Goal: Find specific page/section: Find specific page/section

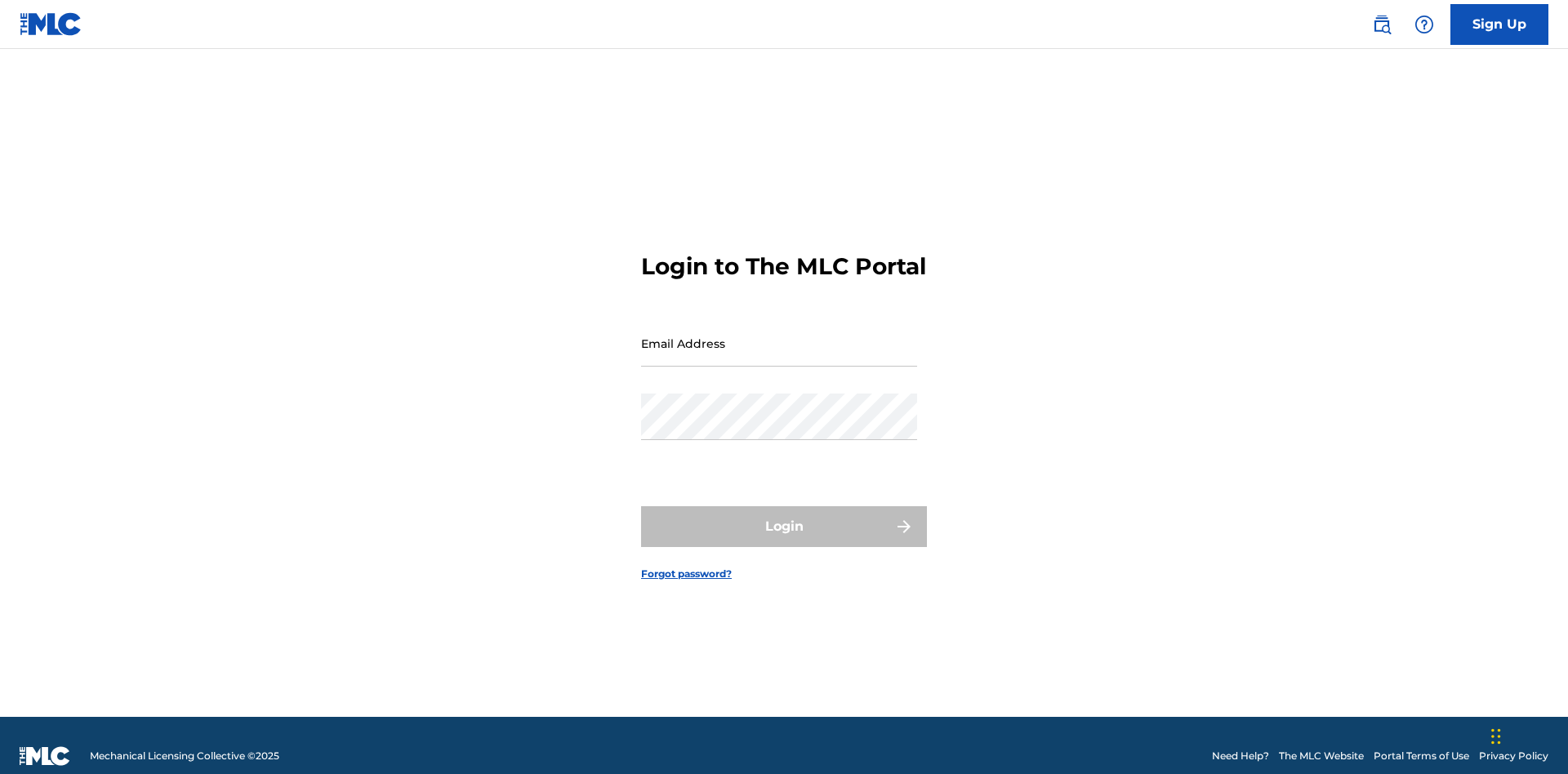
scroll to position [21, 0]
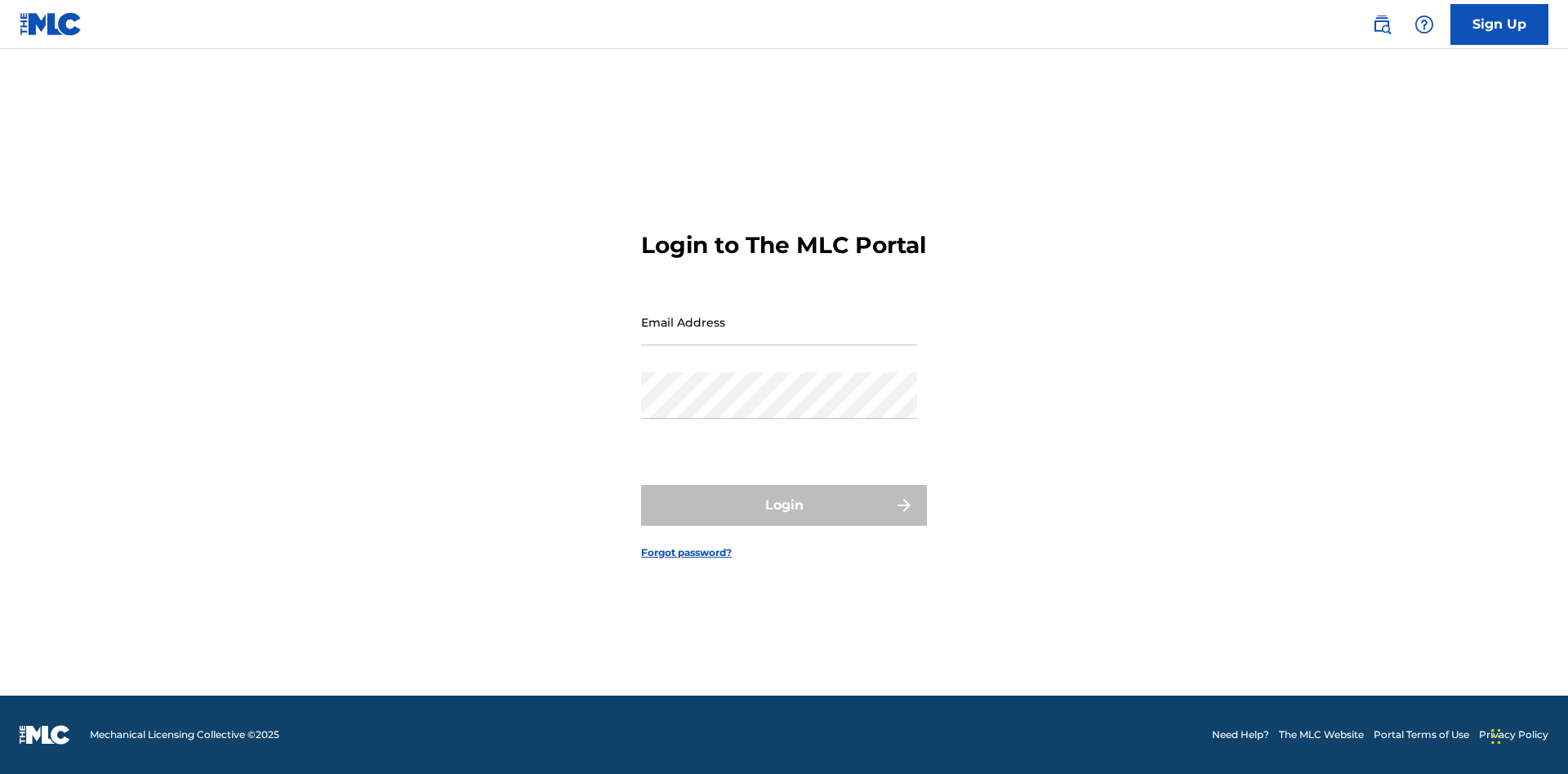
click at [779, 336] on input "Email Address" at bounding box center [779, 322] width 276 height 47
type input "[EMAIL_ADDRESS][DOMAIN_NAME]"
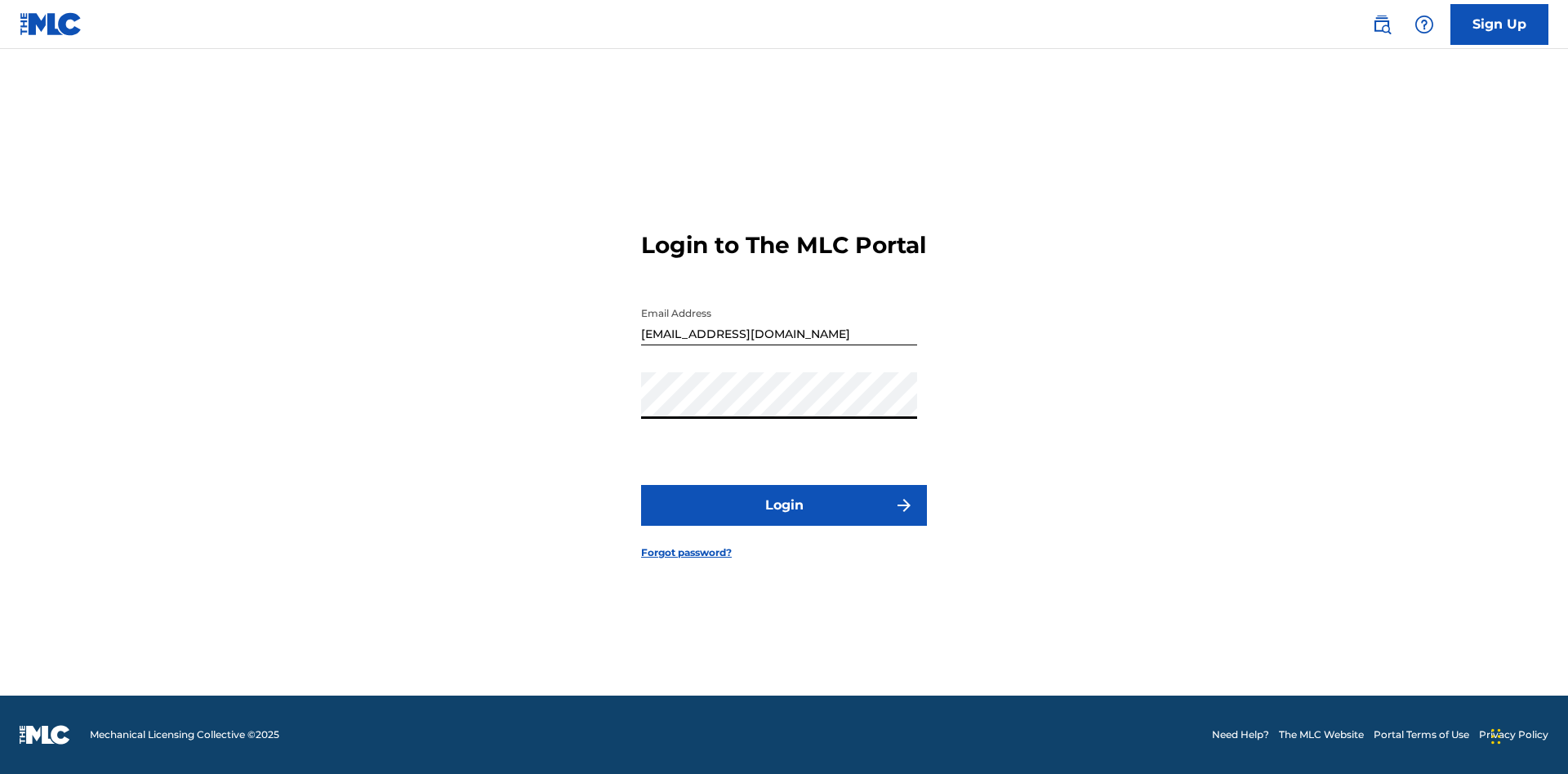
click at [784, 519] on button "Login" at bounding box center [784, 505] width 286 height 41
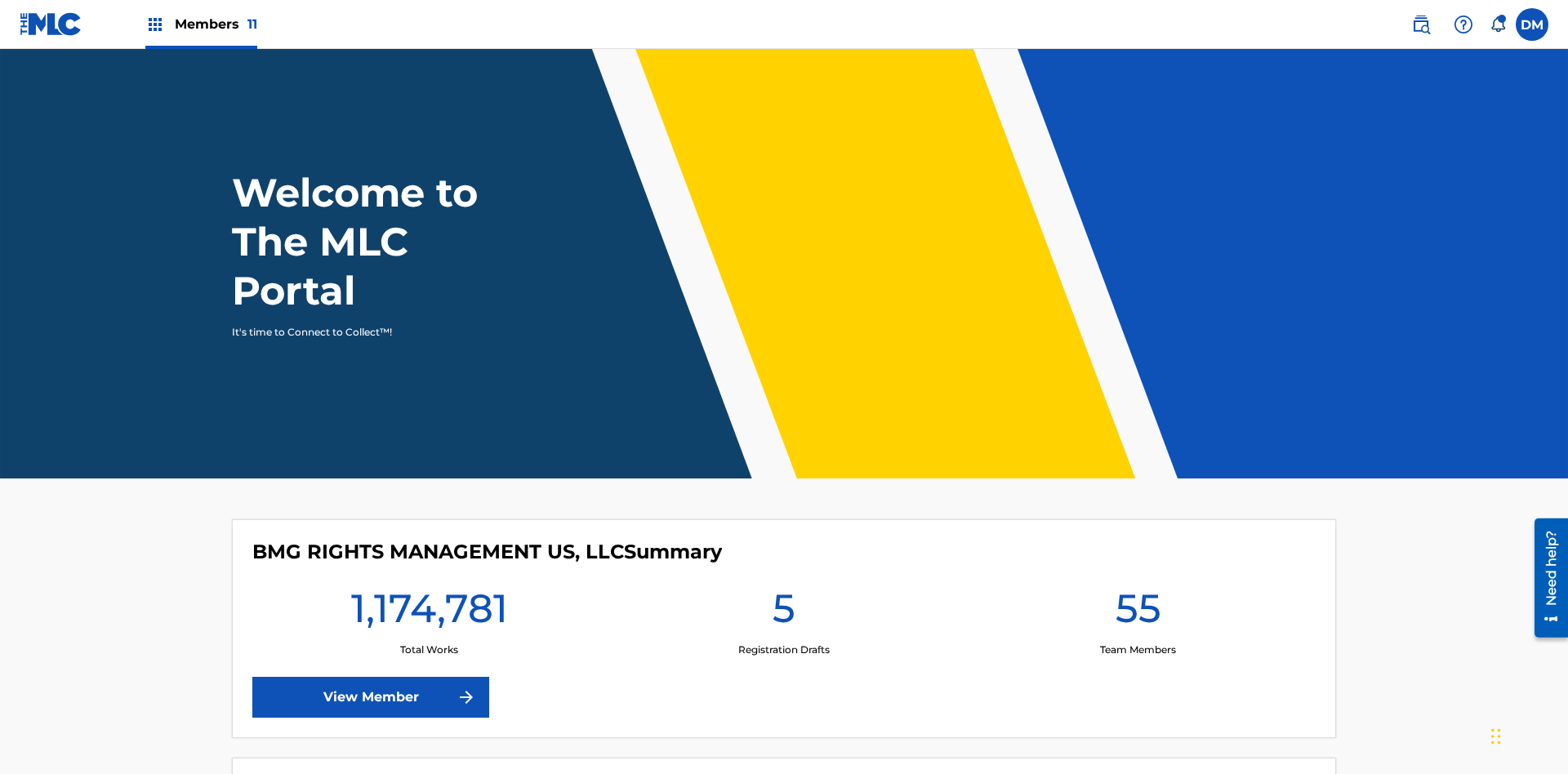
click at [201, 24] on span "Members 11" at bounding box center [215, 24] width 83 height 19
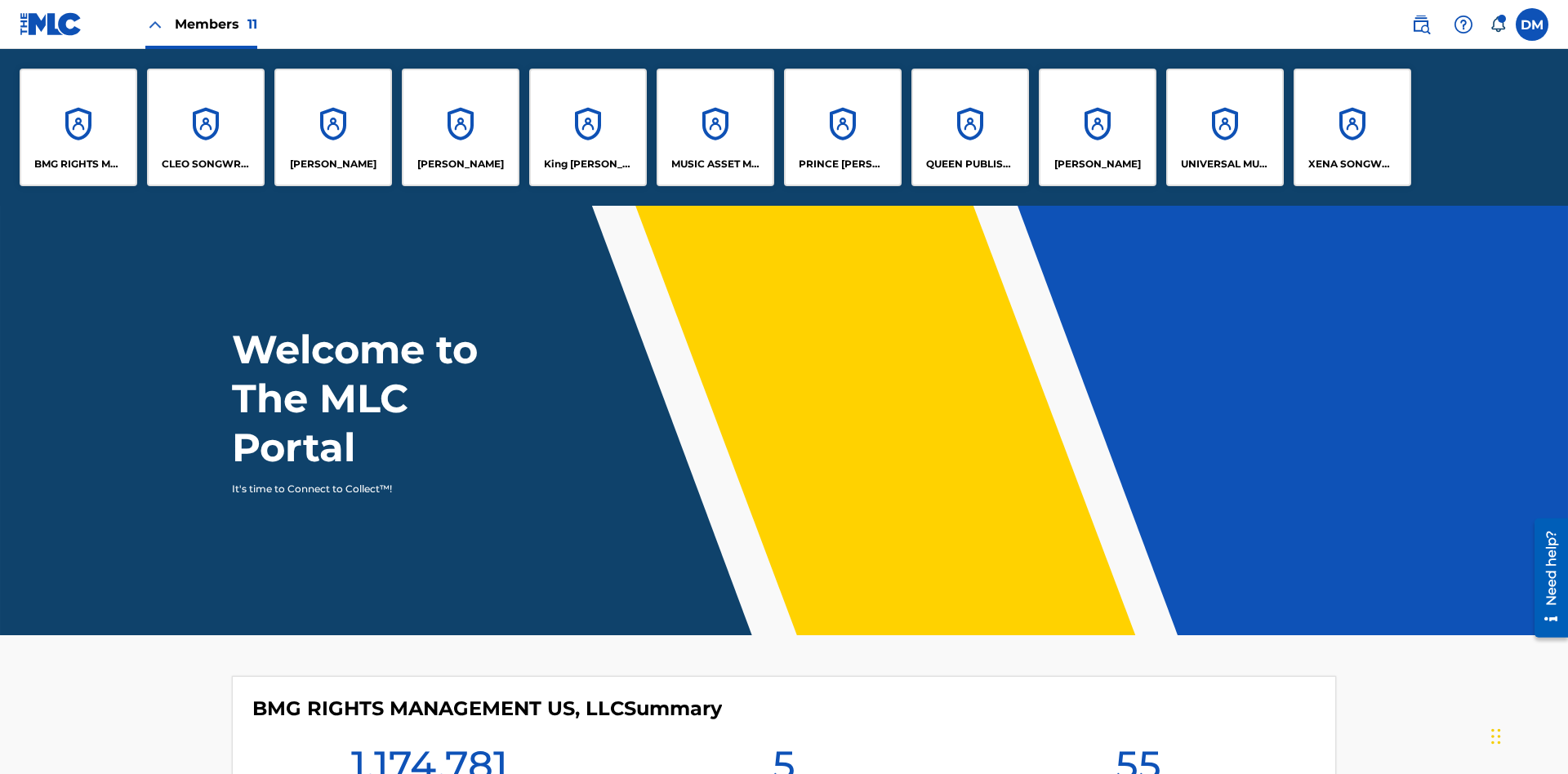
scroll to position [59, 0]
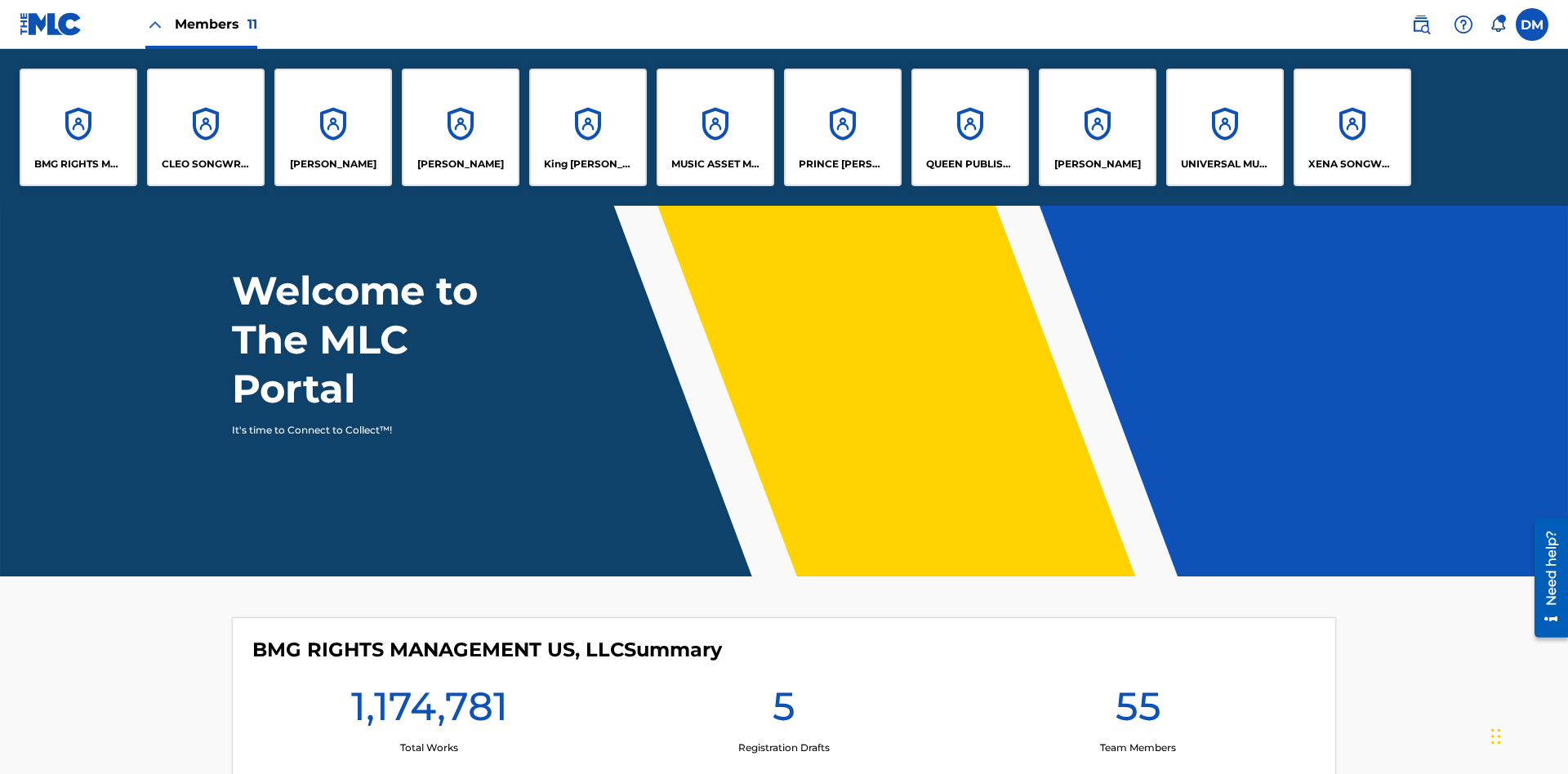
click at [1224, 164] on p "UNIVERSAL MUSIC PUB GROUP" at bounding box center [1225, 163] width 89 height 14
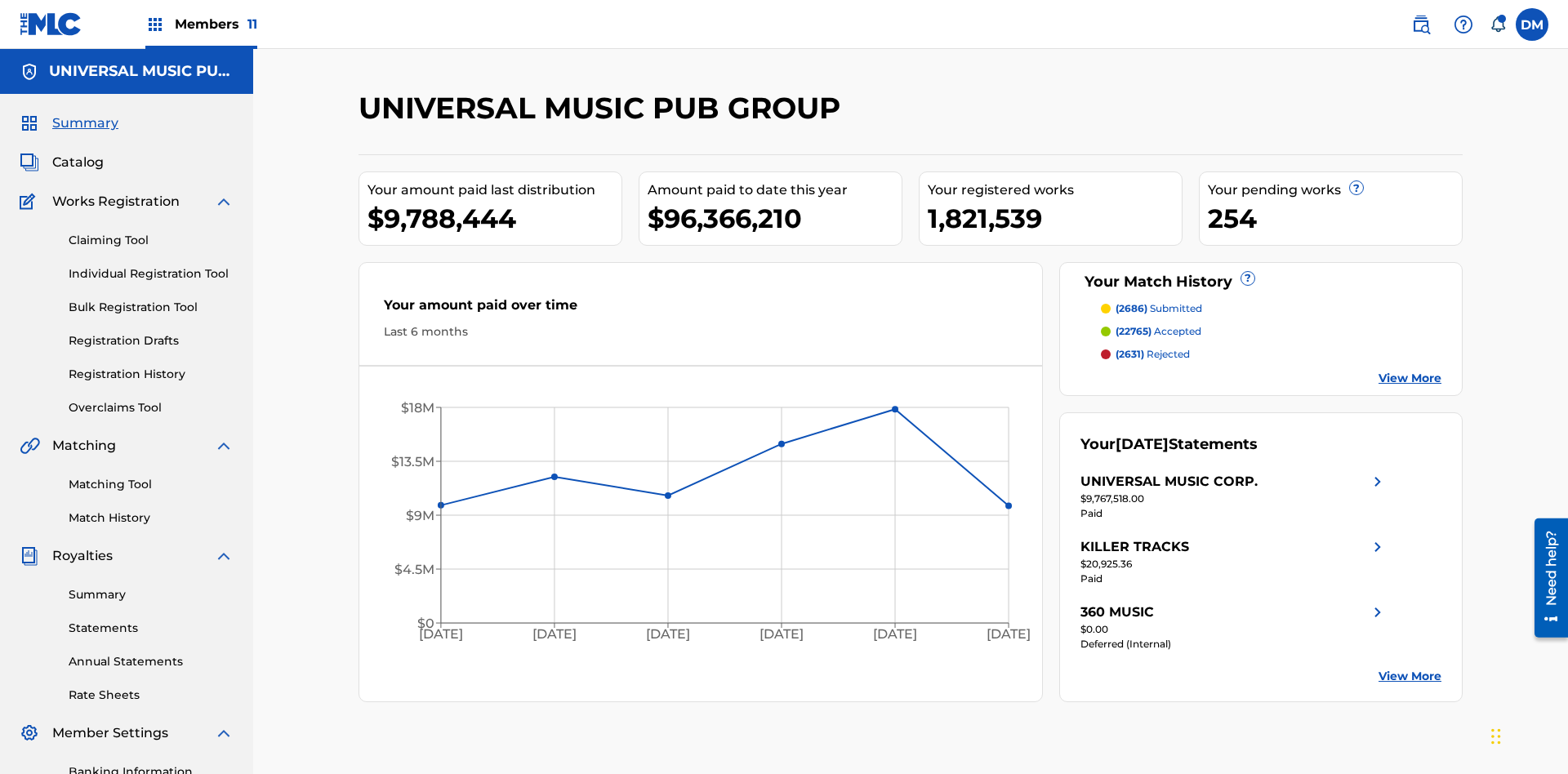
click at [77, 153] on span "Catalog" at bounding box center [78, 162] width 51 height 20
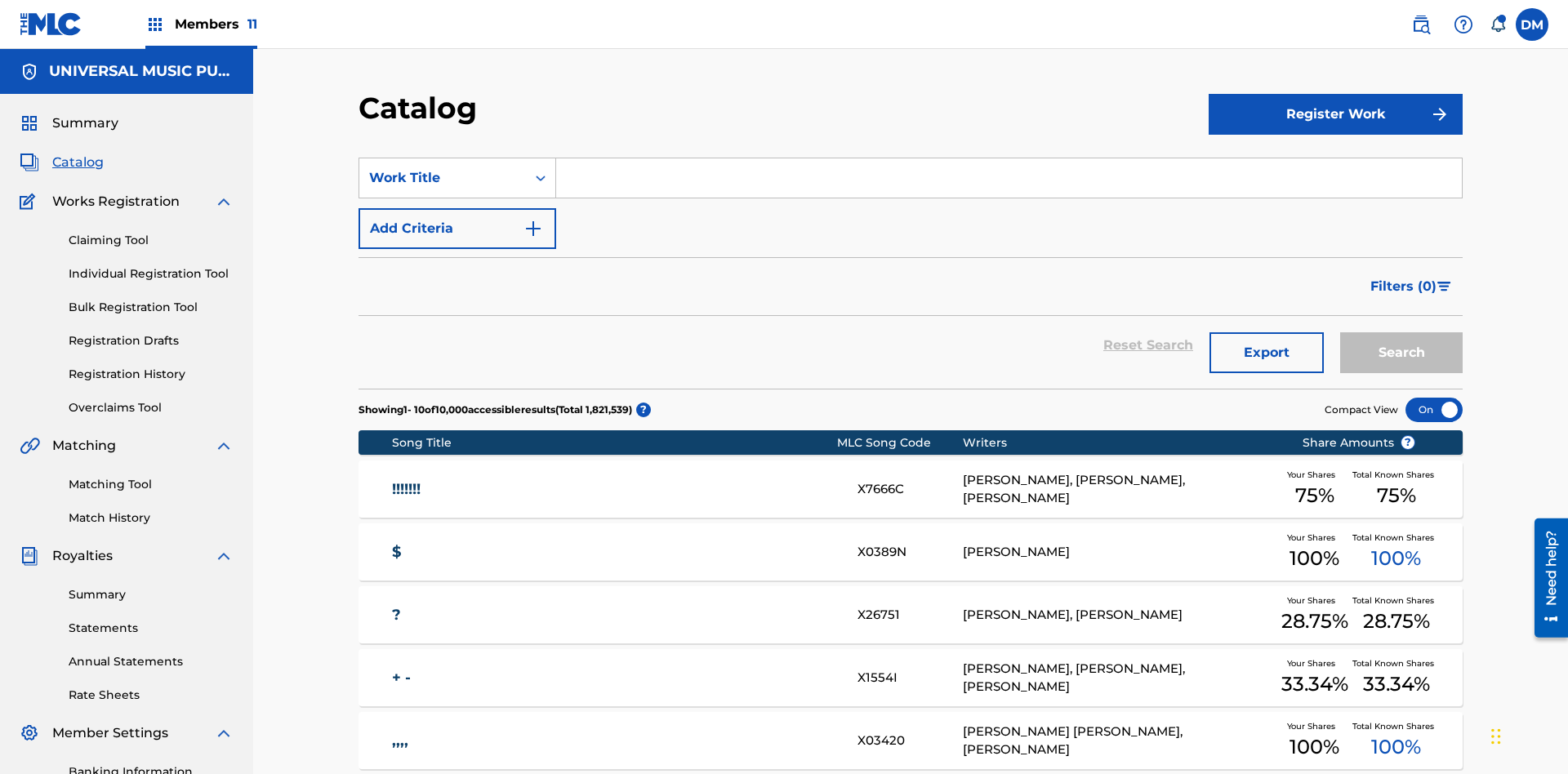
click at [1404, 276] on span "Filters ( 0 )" at bounding box center [1402, 286] width 66 height 20
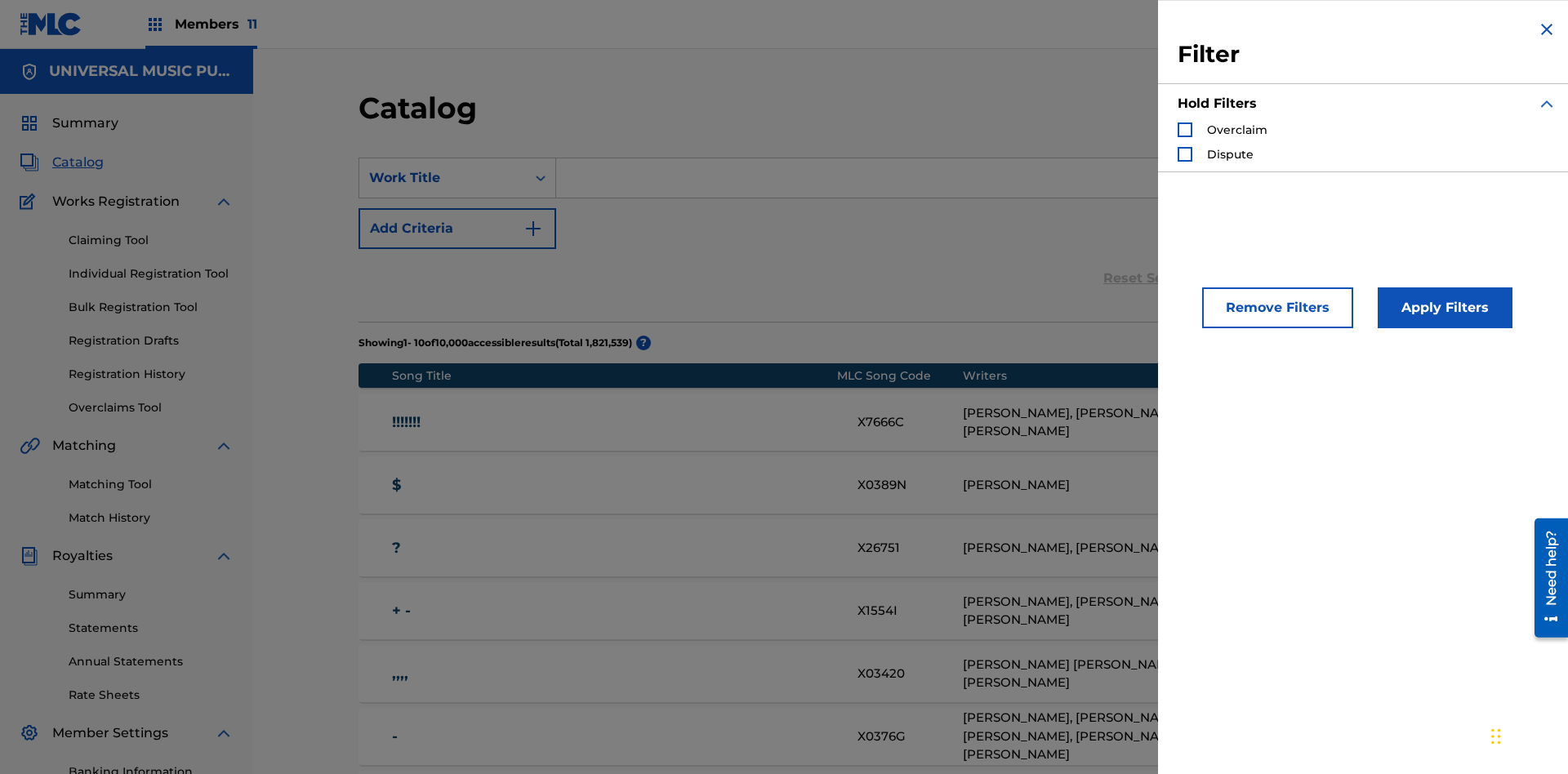
click at [1185, 130] on div "Search Form" at bounding box center [1184, 129] width 14 height 14
click at [1442, 308] on button "Apply Filters" at bounding box center [1444, 308] width 134 height 41
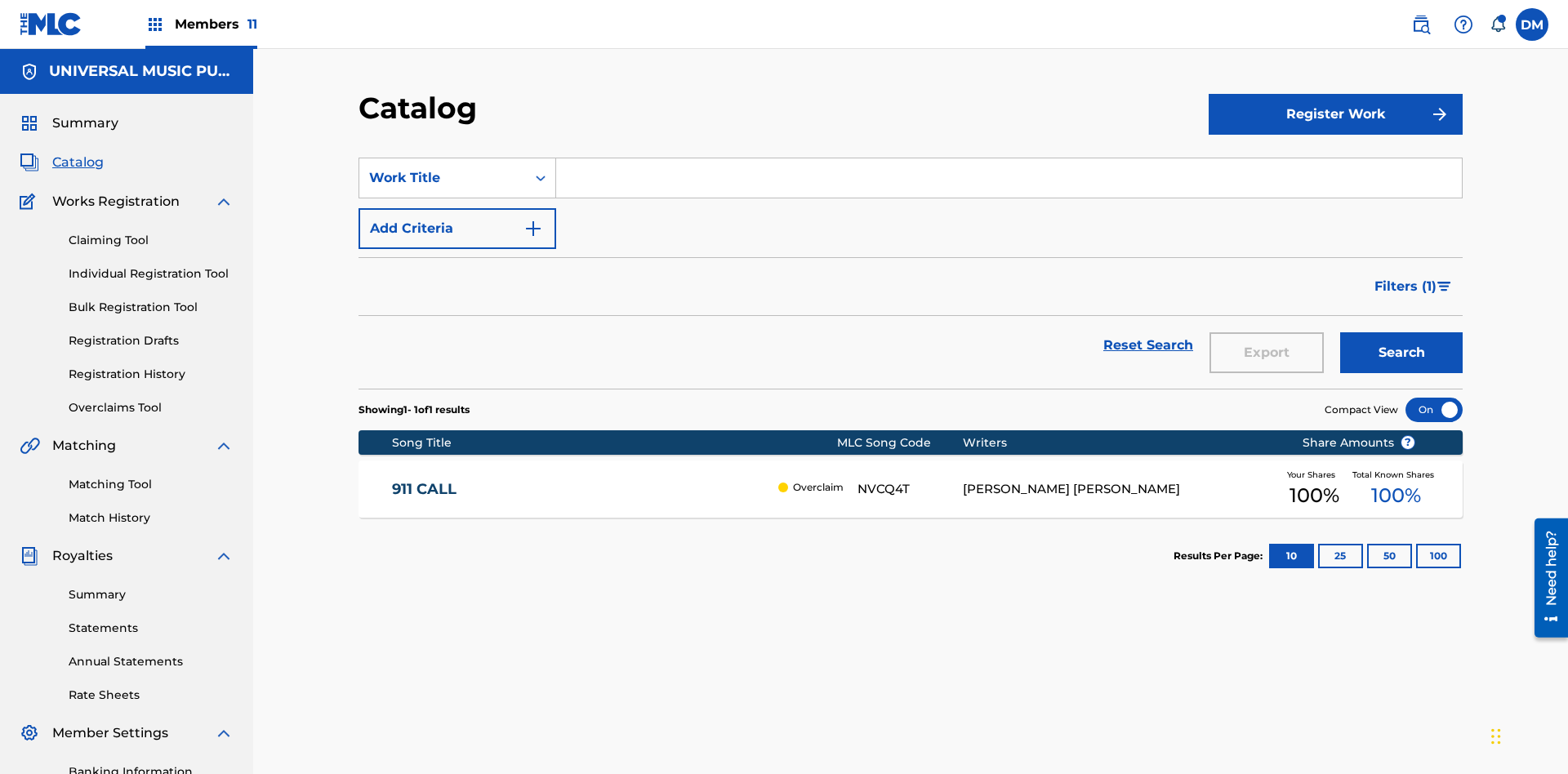
click at [1404, 276] on span "Filters ( 1 )" at bounding box center [1405, 286] width 62 height 20
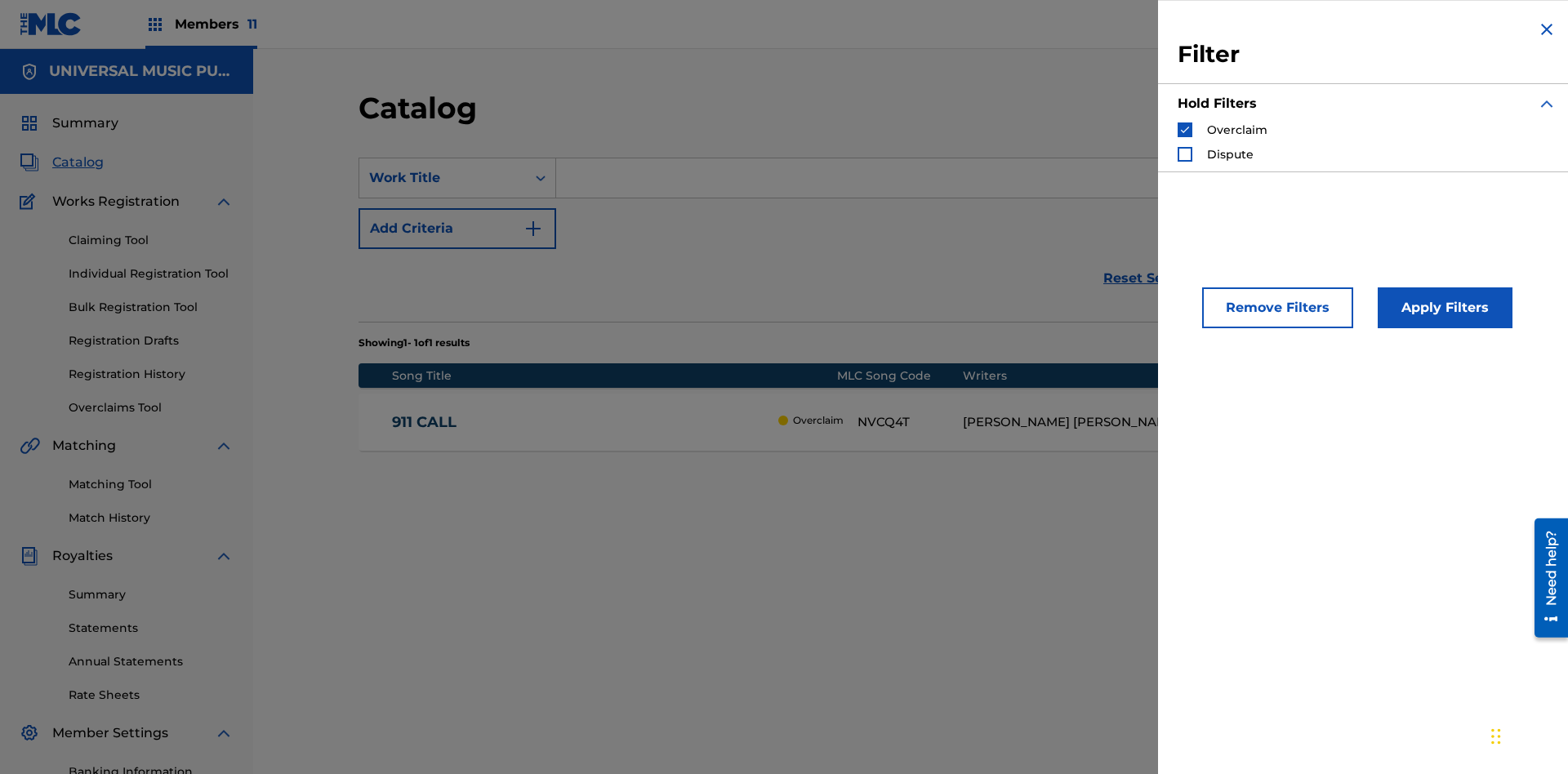
click at [1185, 130] on img "Search Form" at bounding box center [1185, 130] width 11 height 11
click at [1185, 154] on div "Search Form" at bounding box center [1184, 153] width 14 height 14
click at [1442, 308] on button "Apply Filters" at bounding box center [1444, 308] width 134 height 41
